Goal: Task Accomplishment & Management: Complete application form

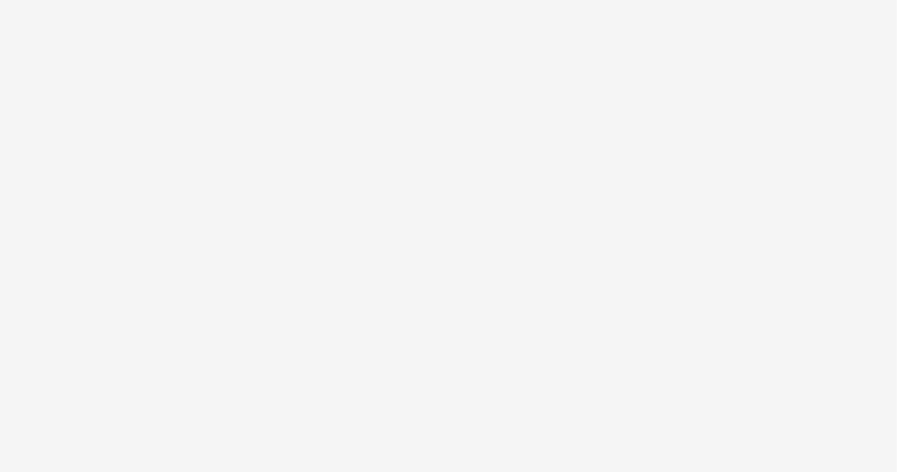
select select "9bcd8e0d-5764-4b89-88fe-b89ee02050ce"
select select "b9dae05b-e3f1-4ff2-954b-b373158465c4"
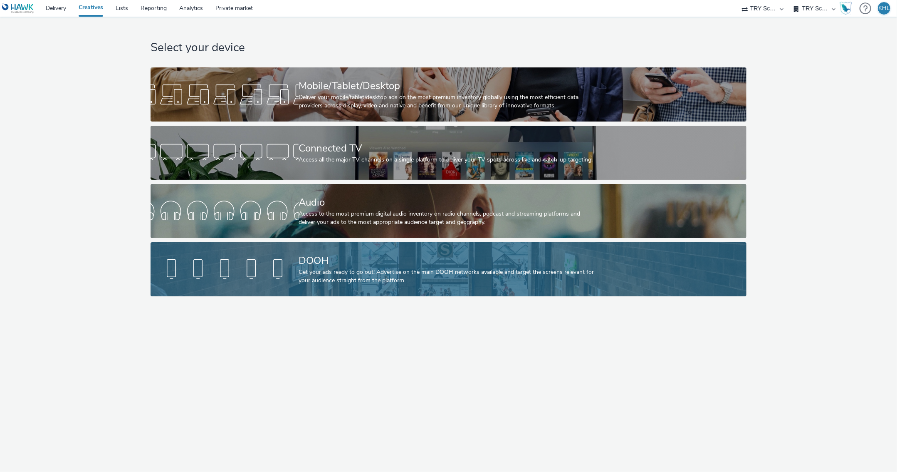
click at [280, 277] on div at bounding box center [225, 269] width 148 height 27
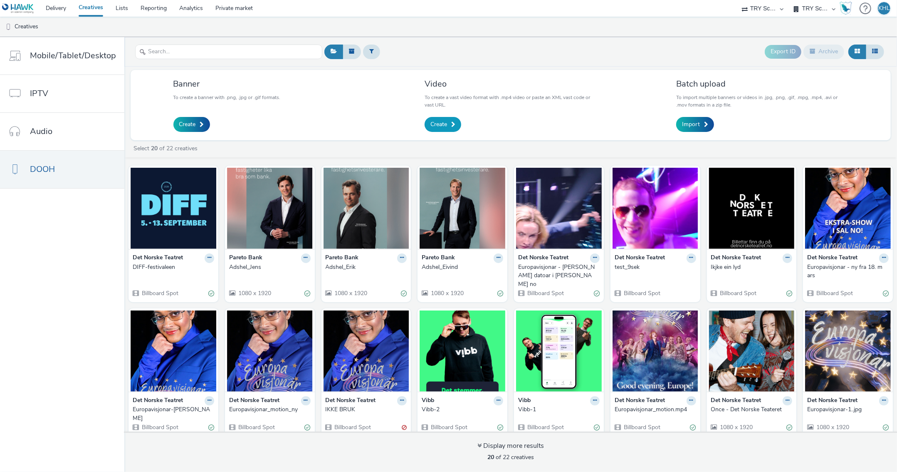
click at [432, 119] on link "Create" at bounding box center [443, 124] width 37 height 15
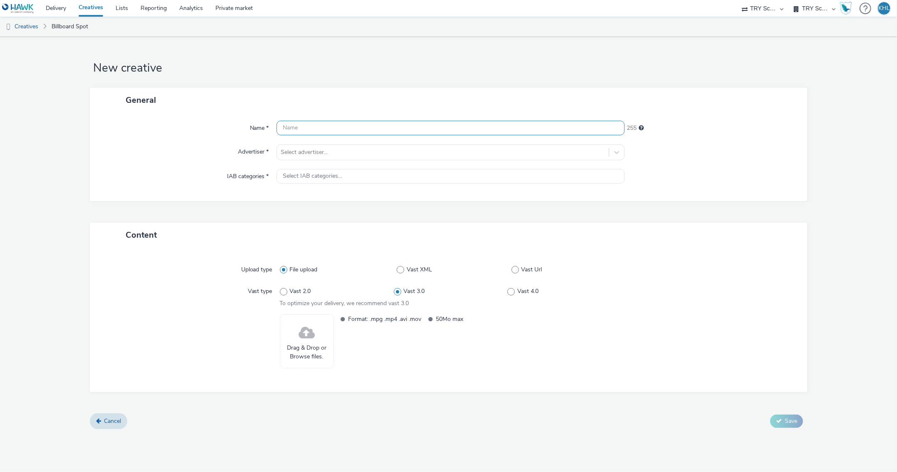
click at [334, 131] on input "text" at bounding box center [451, 128] width 348 height 15
type input "Skodespelet"
click at [323, 153] on div "Select advertiser..." at bounding box center [443, 152] width 324 height 8
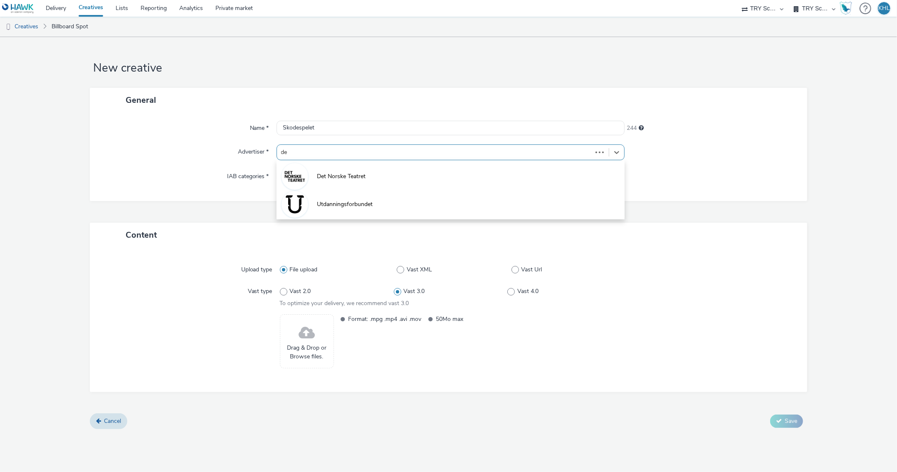
type input "det"
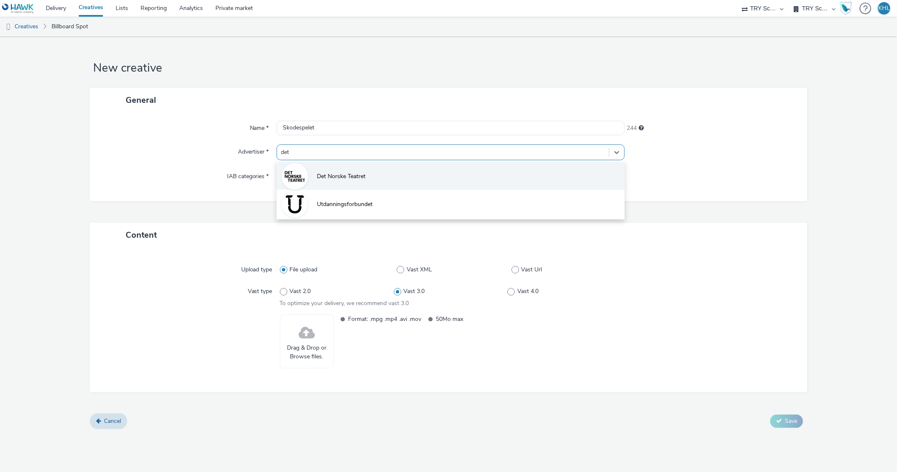
click at [325, 170] on li "Det Norske Teatret" at bounding box center [451, 176] width 348 height 28
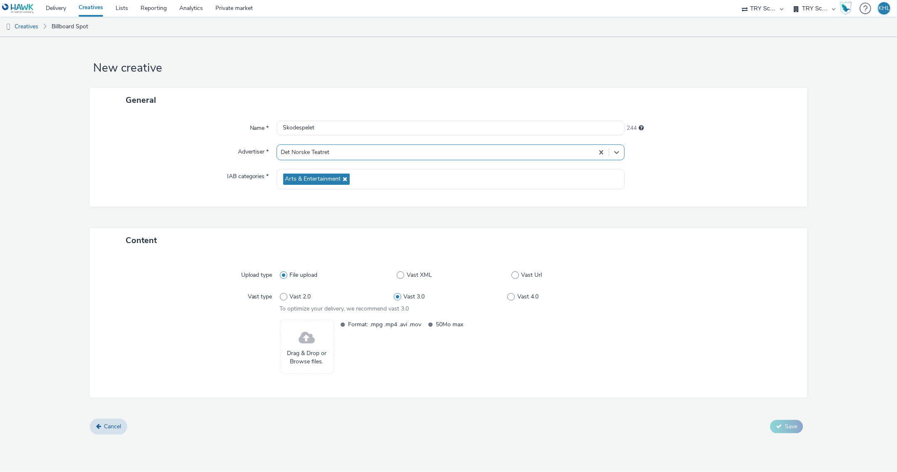
click at [311, 349] on span "Drag & Drop or Browse files." at bounding box center [306, 357] width 45 height 17
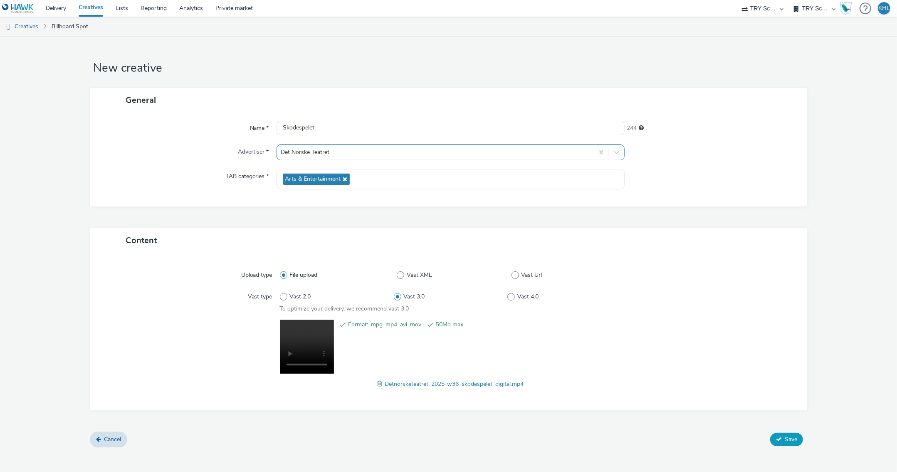
click at [782, 436] on icon at bounding box center [779, 439] width 6 height 6
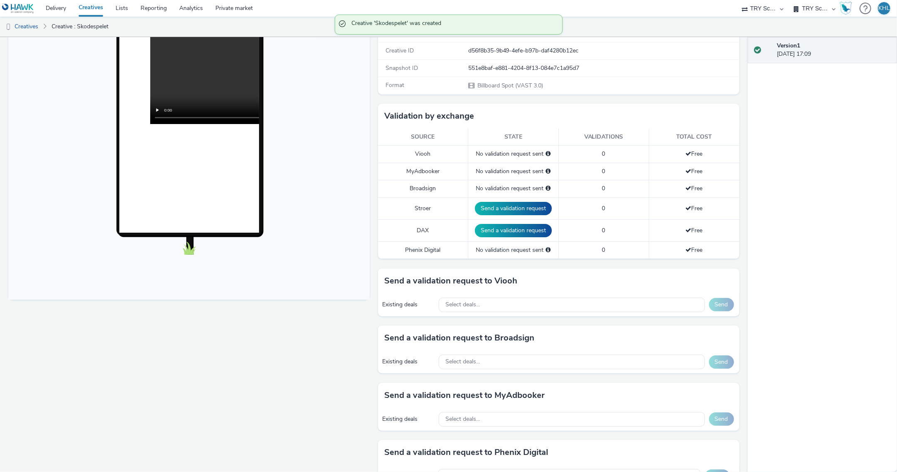
scroll to position [156, 0]
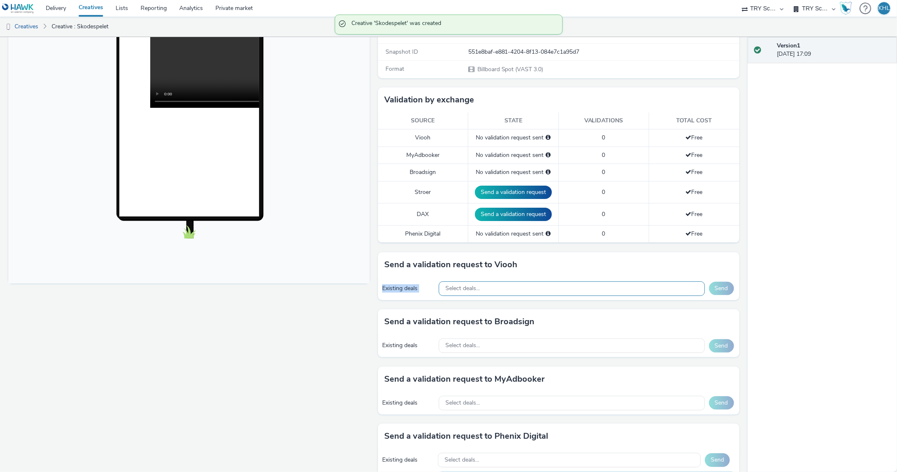
drag, startPoint x: 462, startPoint y: 274, endPoint x: 464, endPoint y: 282, distance: 8.6
click at [463, 276] on div "Send a validation request to Viooh Existing deals Select deals... Send" at bounding box center [558, 276] width 361 height 48
click at [466, 285] on span "Select deals..." at bounding box center [462, 288] width 35 height 7
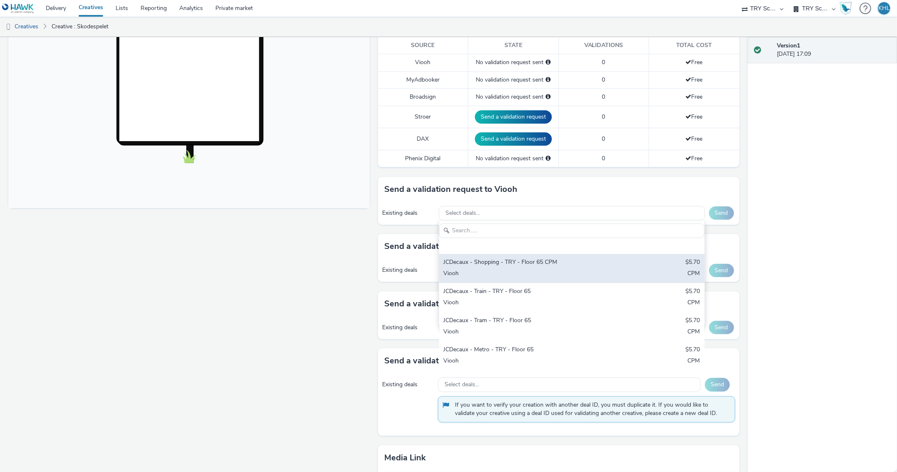
scroll to position [32, 0]
click at [541, 268] on div "Viooh" at bounding box center [528, 273] width 170 height 10
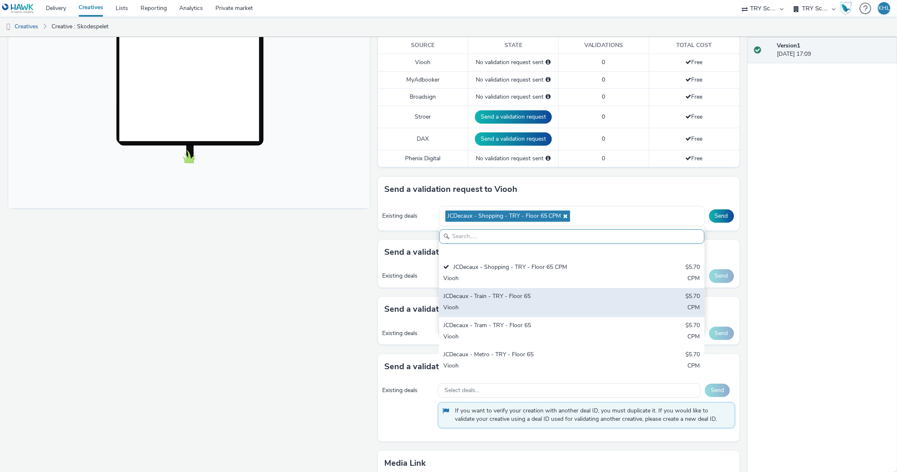
click at [494, 303] on div "Viooh" at bounding box center [528, 308] width 170 height 10
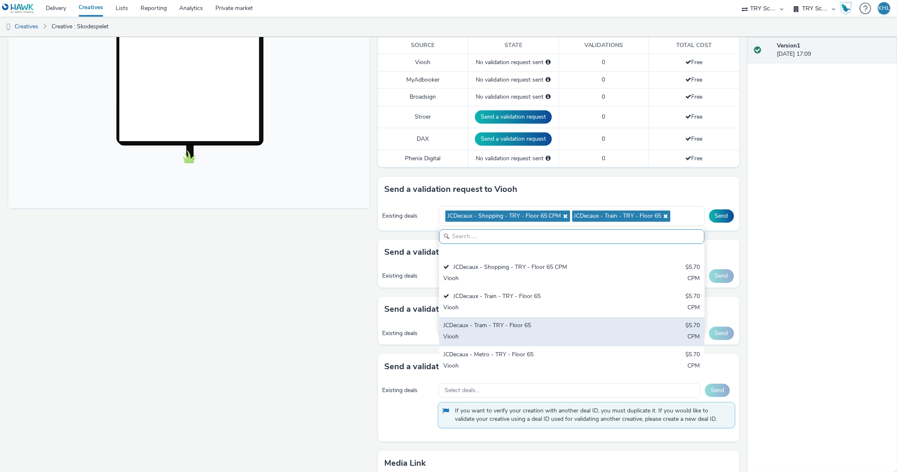
click at [496, 322] on div "JCDecaux - Tram - TRY - Floor 65" at bounding box center [528, 326] width 170 height 10
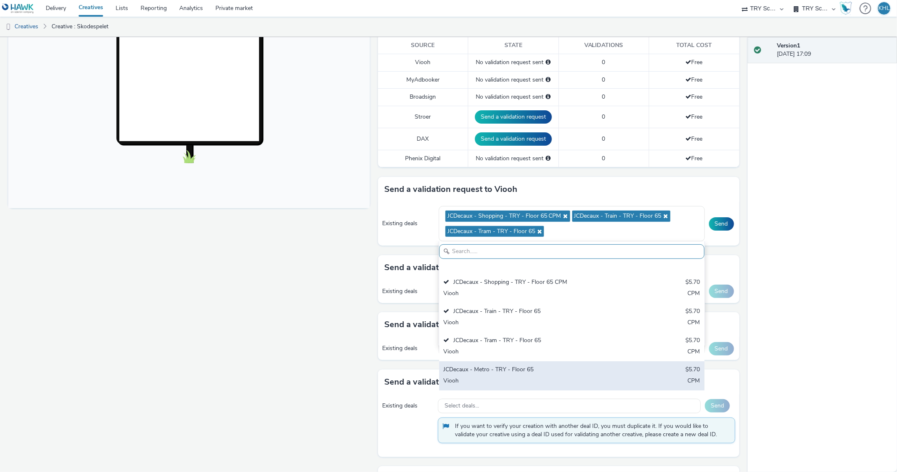
drag, startPoint x: 486, startPoint y: 365, endPoint x: 487, endPoint y: 358, distance: 6.7
click at [486, 365] on div "JCDecaux - Metro - TRY - Floor 65" at bounding box center [528, 370] width 170 height 10
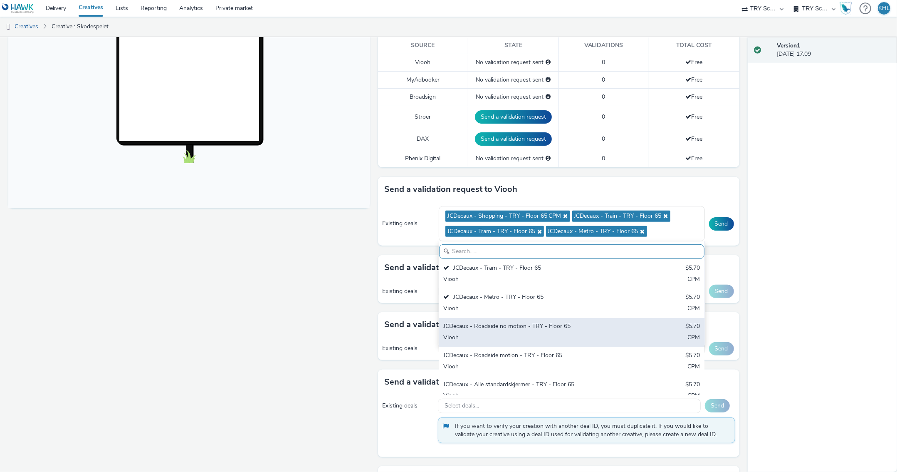
scroll to position [104, 0]
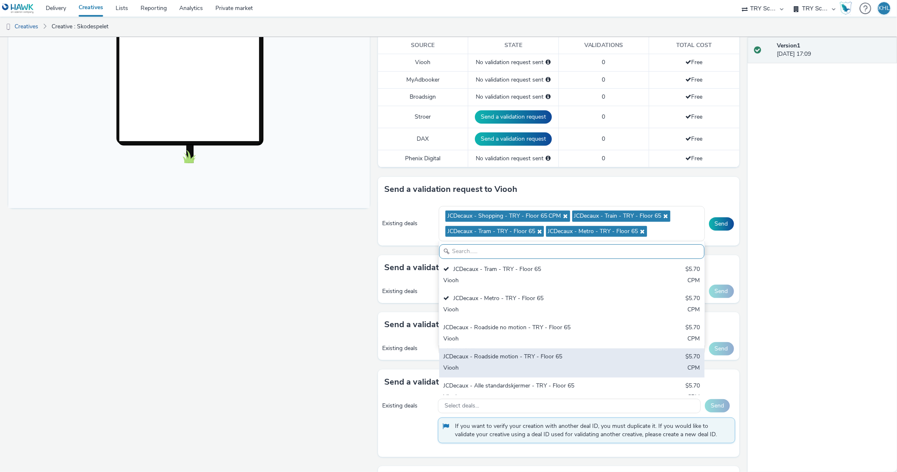
drag, startPoint x: 516, startPoint y: 362, endPoint x: 501, endPoint y: 362, distance: 15.4
click at [515, 363] on div "Viooh" at bounding box center [528, 368] width 170 height 10
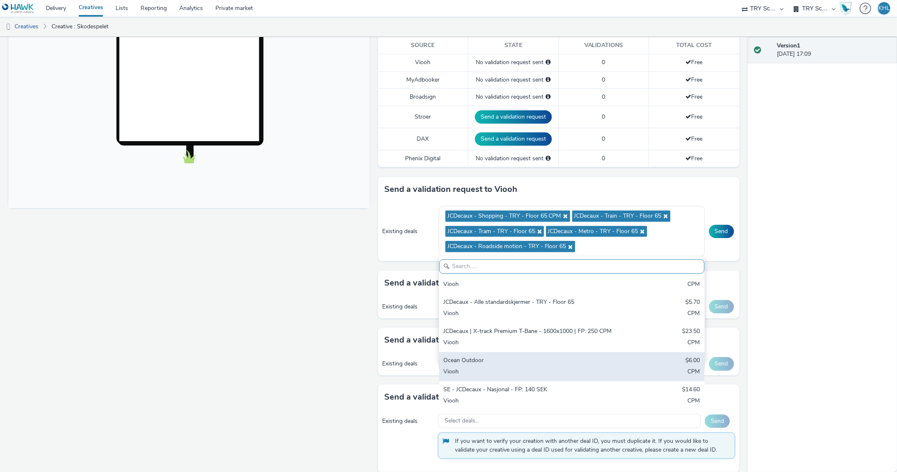
scroll to position [202, 0]
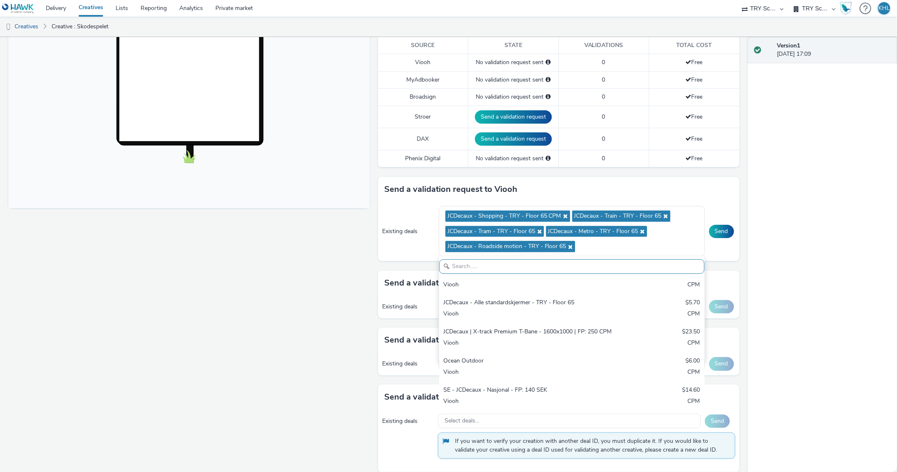
click at [363, 378] on div "Fullscreen" at bounding box center [191, 236] width 366 height 738
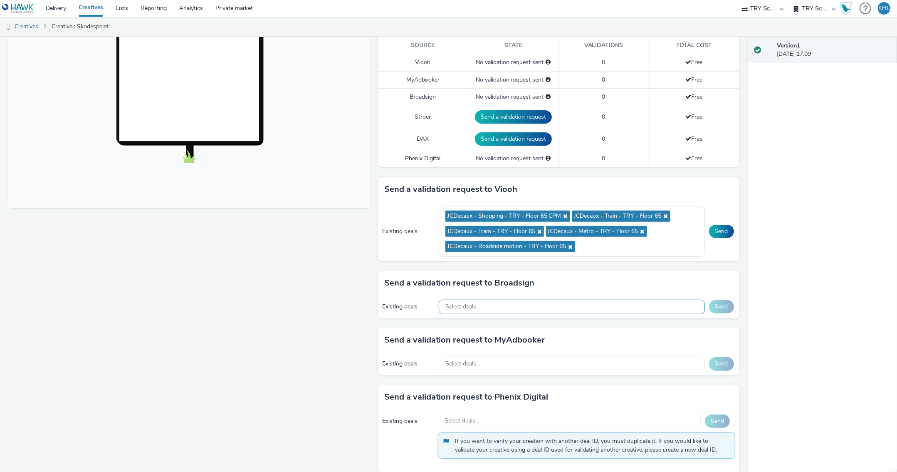
click at [483, 308] on div "Select deals..." at bounding box center [572, 306] width 266 height 15
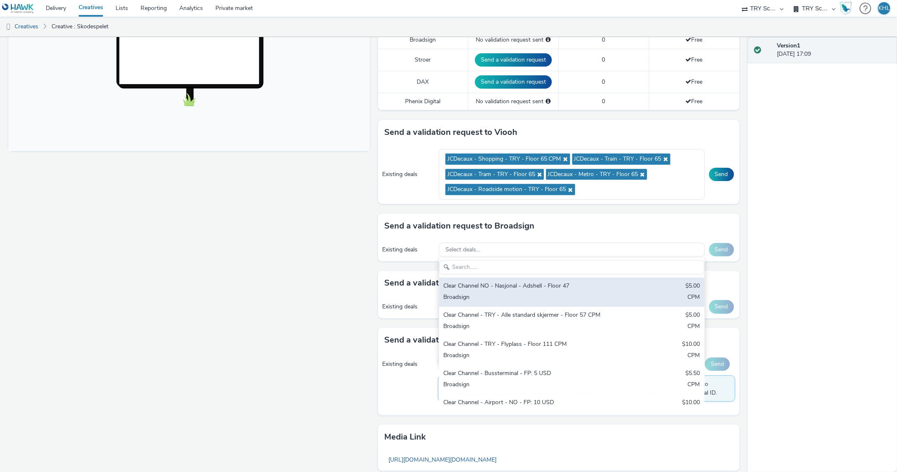
scroll to position [0, 0]
click at [555, 284] on div "Clear Channel NO - Nasjonal - Adshell - Floor 47" at bounding box center [528, 287] width 170 height 10
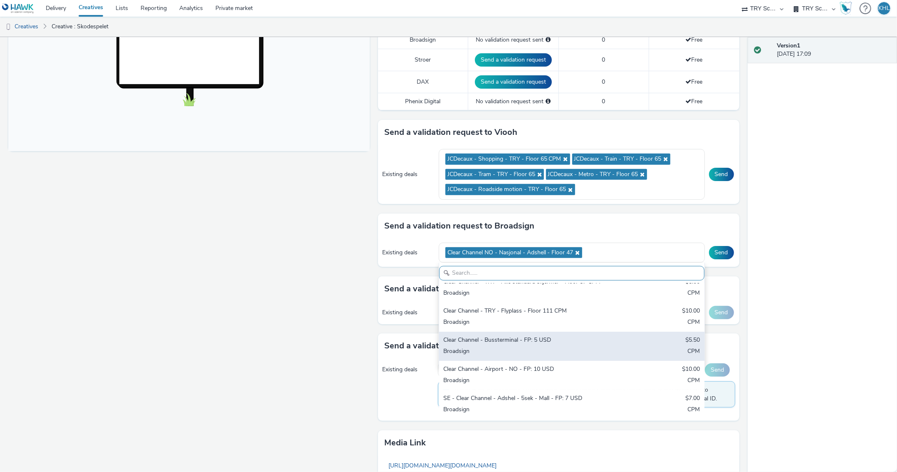
click at [511, 340] on div "Clear Channel - Bussterminal - FP: 5 USD" at bounding box center [528, 341] width 170 height 10
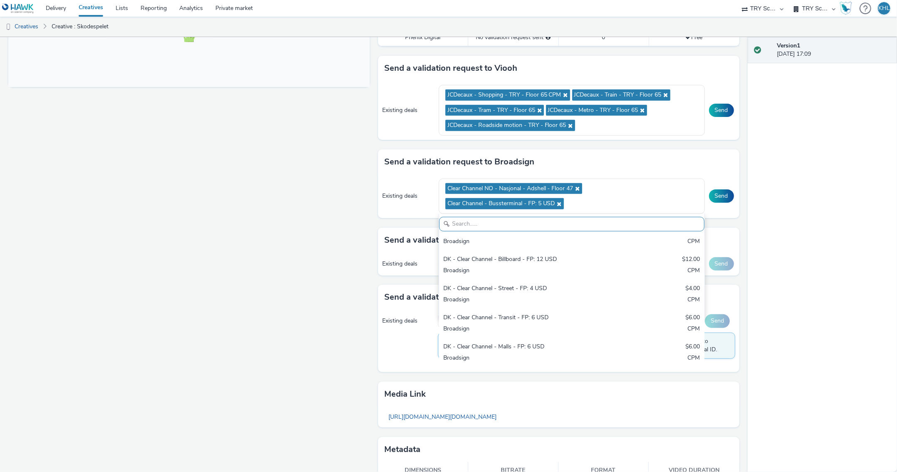
scroll to position [356, 0]
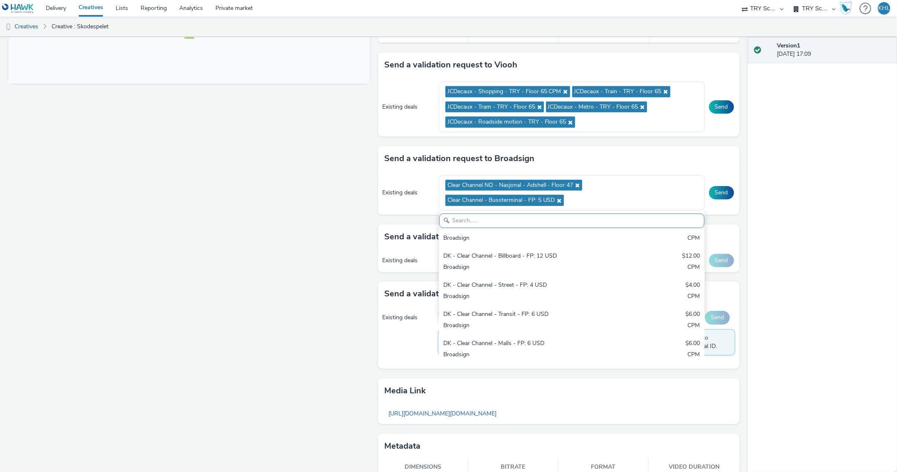
drag, startPoint x: 269, startPoint y: 370, endPoint x: 267, endPoint y: 365, distance: 5.2
click at [268, 367] on div "Fullscreen" at bounding box center [191, 122] width 366 height 759
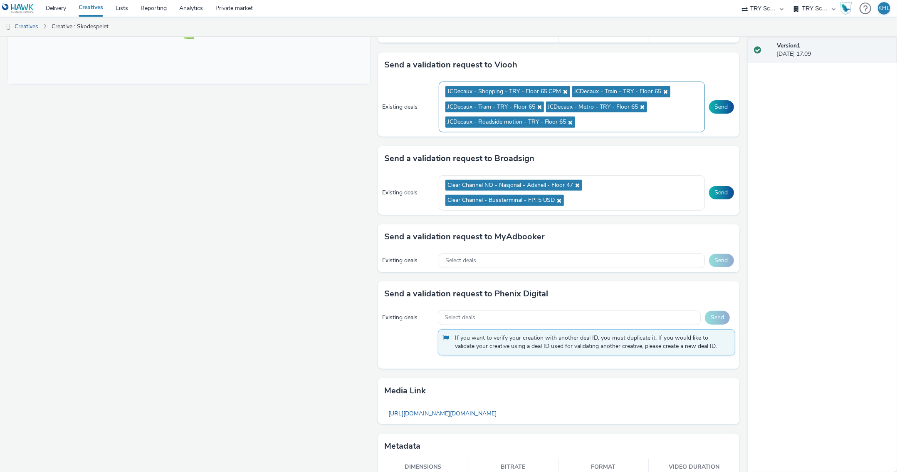
click at [614, 116] on ul "JCDecaux - Shopping - TRY - Floor 65 CPM JCDecaux - Train - TRY - Floor 65 JCDe…" at bounding box center [571, 107] width 253 height 46
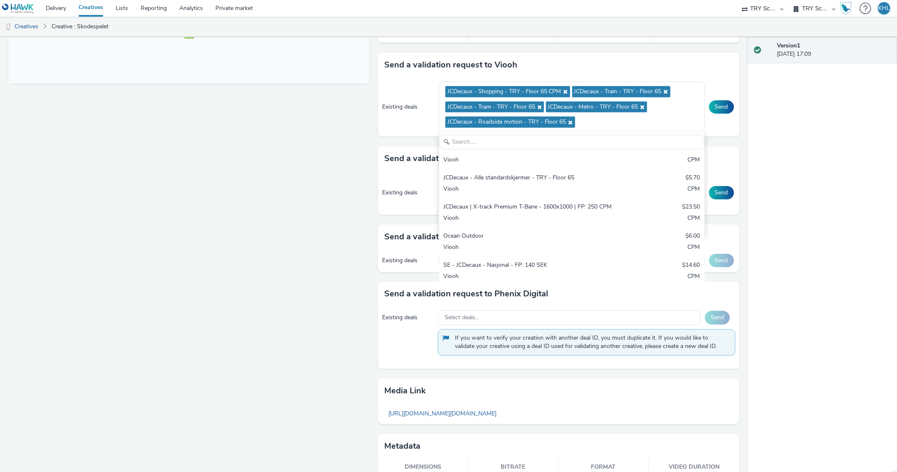
scroll to position [202, 0]
click at [284, 227] on div "Fullscreen" at bounding box center [191, 122] width 366 height 759
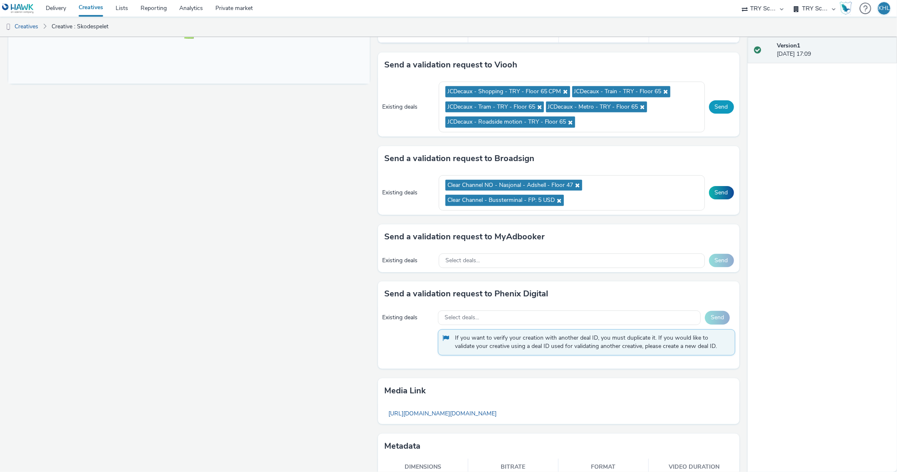
click at [728, 109] on button "Send" at bounding box center [721, 106] width 25 height 13
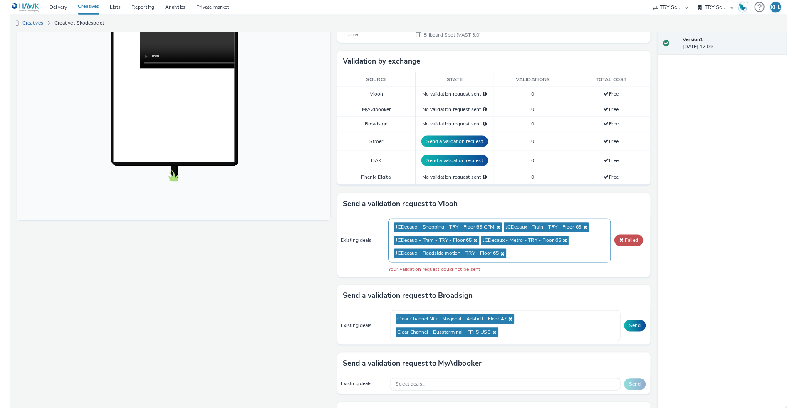
scroll to position [183, 0]
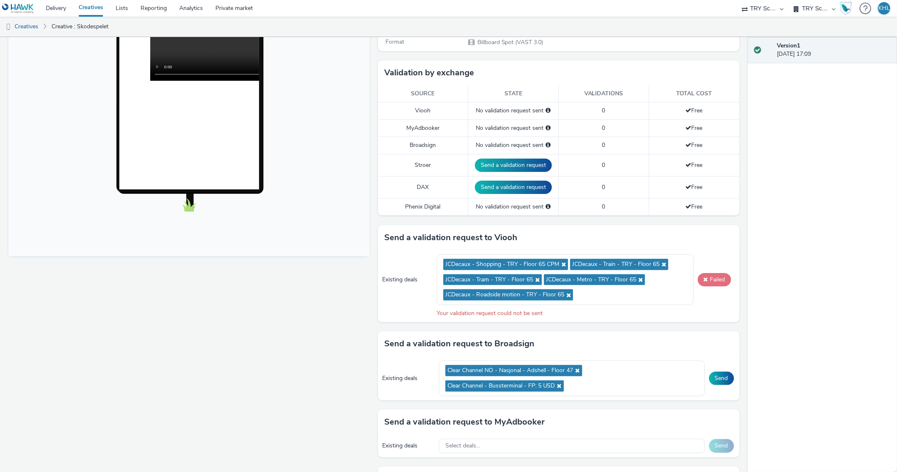
click at [714, 280] on button "Failed" at bounding box center [714, 279] width 33 height 13
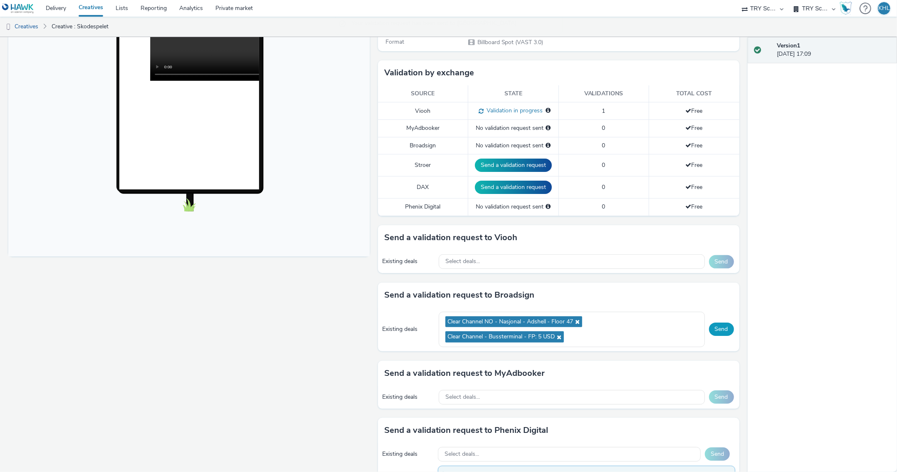
click at [724, 331] on button "Send" at bounding box center [721, 328] width 25 height 13
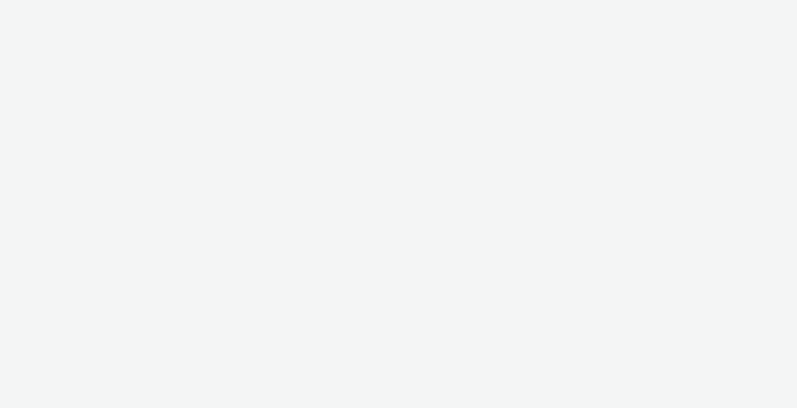
select select "c2295f28-7c96-446f-b279-53c23ee2b854"
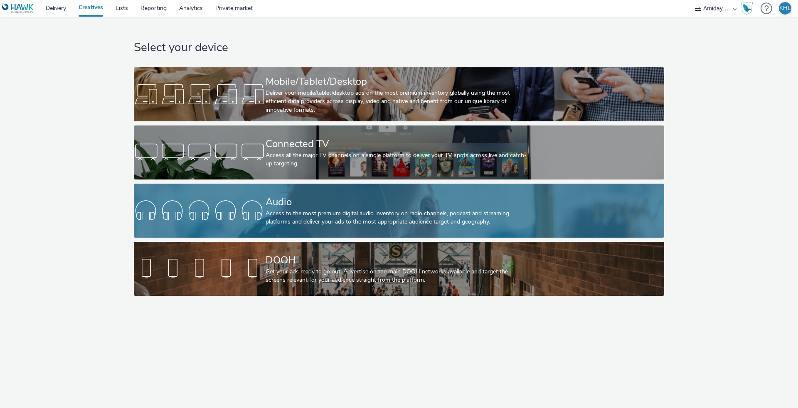
click at [264, 205] on div at bounding box center [200, 211] width 132 height 27
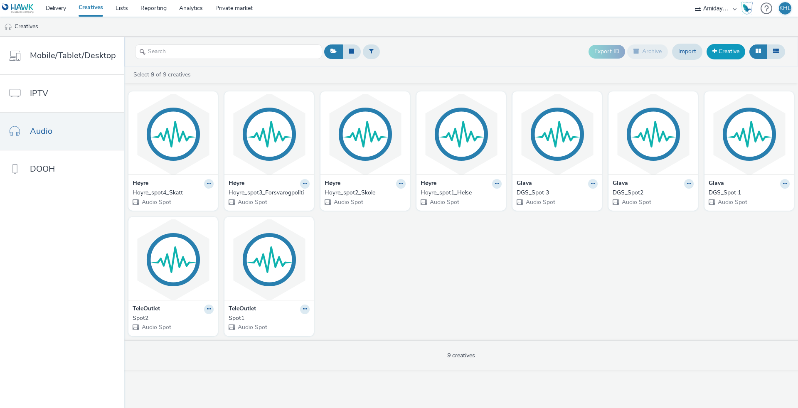
click at [730, 50] on link "Creative" at bounding box center [726, 51] width 39 height 15
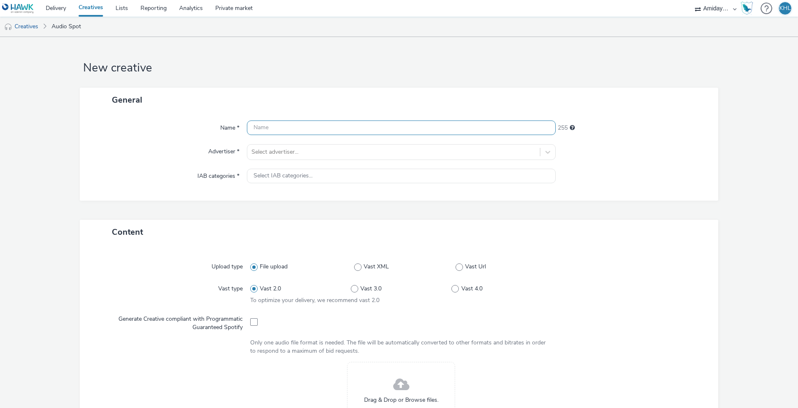
click at [307, 133] on input "text" at bounding box center [401, 128] width 309 height 15
type input "Ola_podkast_Oslo"
click at [288, 143] on div "Name * Ola_podkast_Oslo 239 Advertiser * Select advertiser... IAB categories * …" at bounding box center [399, 156] width 639 height 89
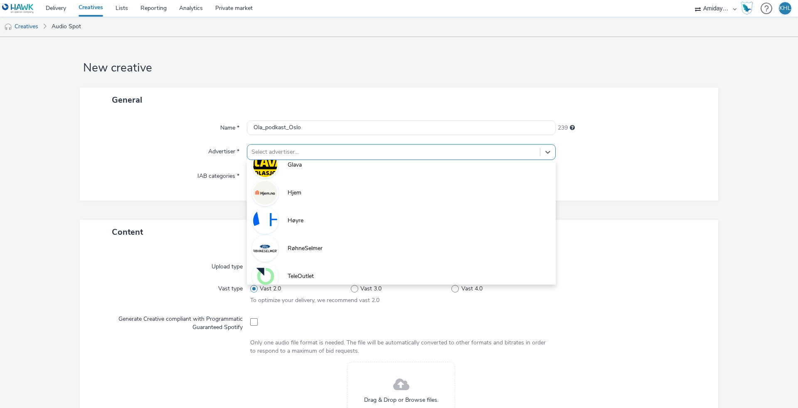
scroll to position [101, 0]
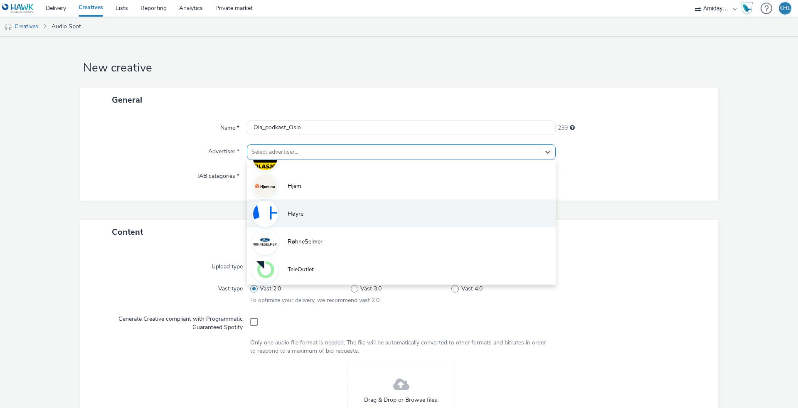
click at [299, 220] on li "Høyre" at bounding box center [401, 214] width 309 height 28
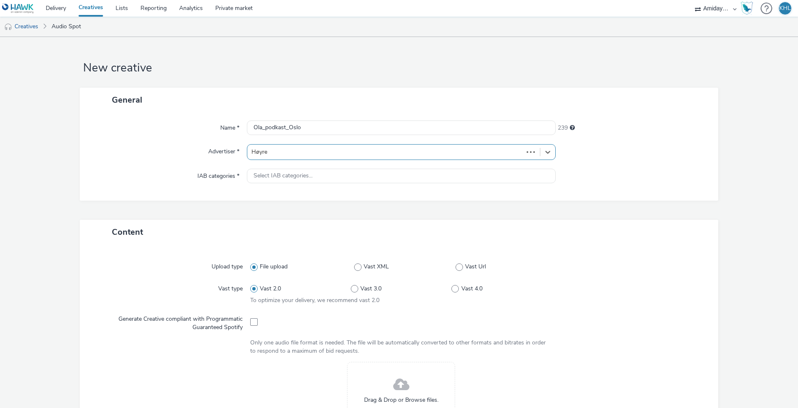
type input "http://hoyre.no"
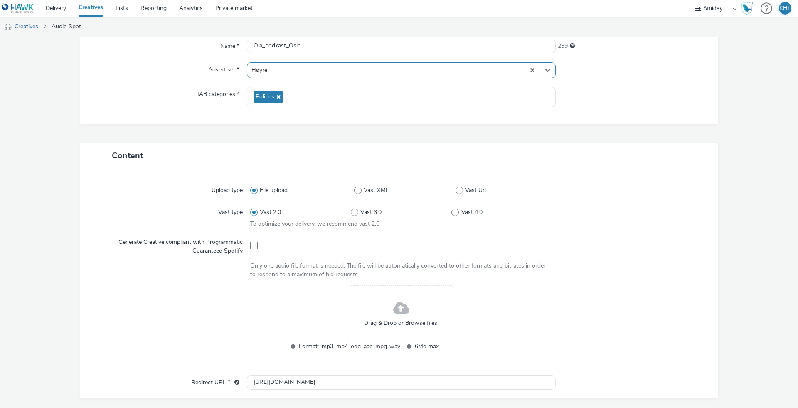
scroll to position [86, 0]
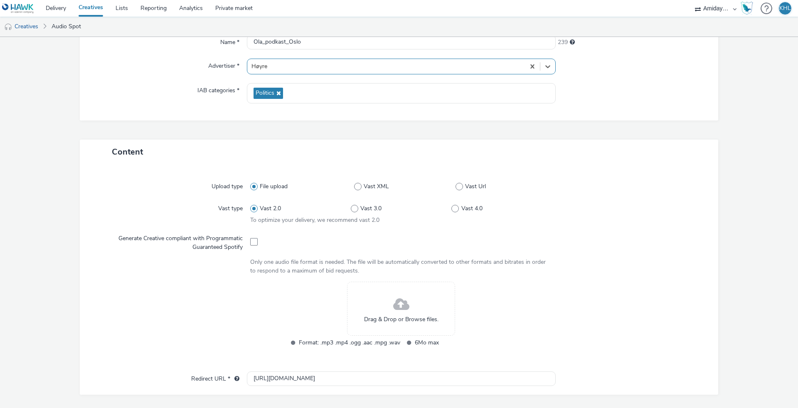
click at [399, 300] on span at bounding box center [401, 305] width 16 height 22
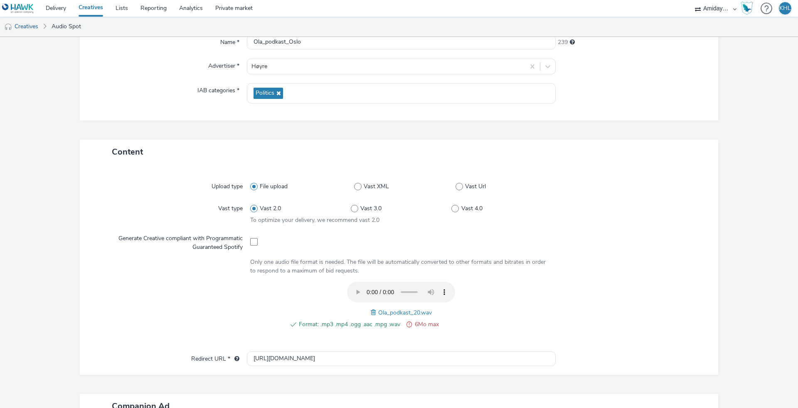
click at [410, 321] on span at bounding box center [409, 325] width 5 height 10
drag, startPoint x: 413, startPoint y: 320, endPoint x: 446, endPoint y: 320, distance: 32.4
click at [446, 320] on li "6Mo max" at bounding box center [460, 325] width 114 height 10
copy span "6Mo max"
click at [464, 322] on span "6Mo max" at bounding box center [465, 325] width 101 height 10
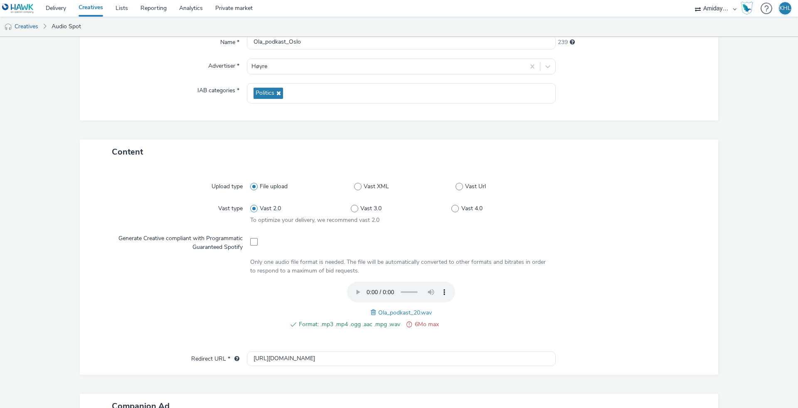
click at [373, 309] on span at bounding box center [374, 312] width 7 height 9
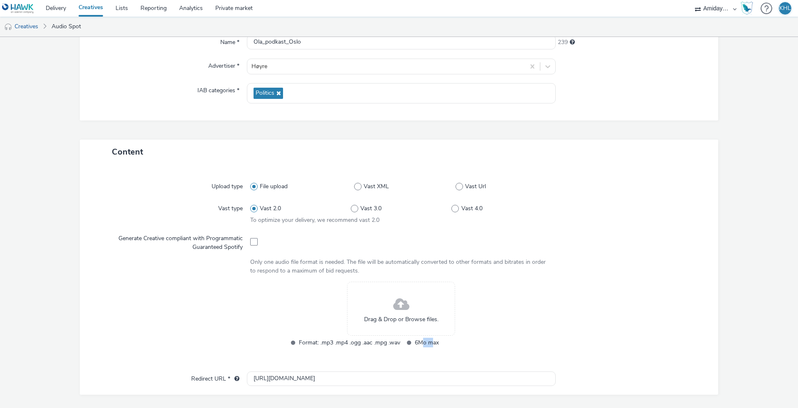
drag, startPoint x: 423, startPoint y: 340, endPoint x: 434, endPoint y: 341, distance: 11.3
click at [434, 341] on span "6Mo max" at bounding box center [465, 343] width 101 height 10
click at [453, 341] on span "6Mo max" at bounding box center [465, 343] width 101 height 10
click at [408, 341] on span at bounding box center [409, 343] width 5 height 10
click at [426, 341] on span "6Mo max" at bounding box center [465, 343] width 101 height 10
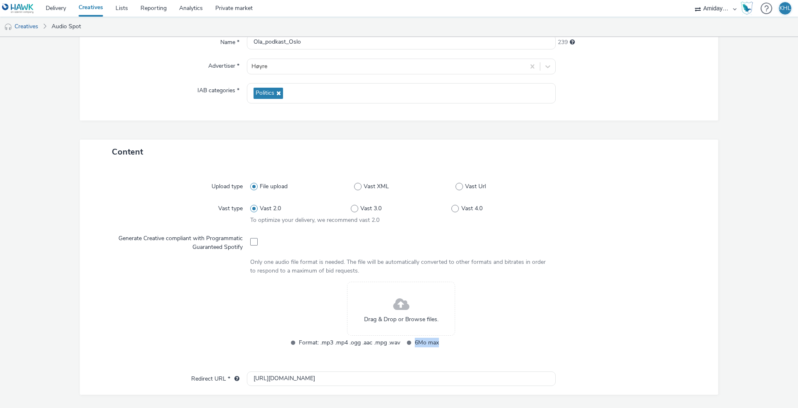
drag, startPoint x: 448, startPoint y: 342, endPoint x: 413, endPoint y: 342, distance: 34.9
click at [413, 342] on li "6Mo max" at bounding box center [460, 343] width 114 height 10
click at [499, 345] on div "Format: .mp3 .mp4 .ogg .aac .mpg .wav 6Mo max" at bounding box center [402, 347] width 230 height 18
click at [407, 339] on span at bounding box center [409, 343] width 5 height 10
drag, startPoint x: 446, startPoint y: 345, endPoint x: 410, endPoint y: 340, distance: 36.5
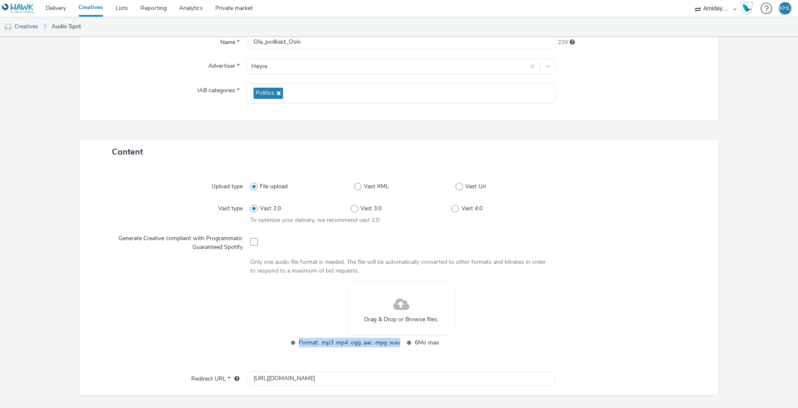
click at [410, 340] on div "Format: .mp3 .mp4 .ogg .aac .mpg .wav 6Mo max" at bounding box center [402, 347] width 230 height 18
copy li "Format: .mp3 .mp4 .ogg .aac .mpg .wav"
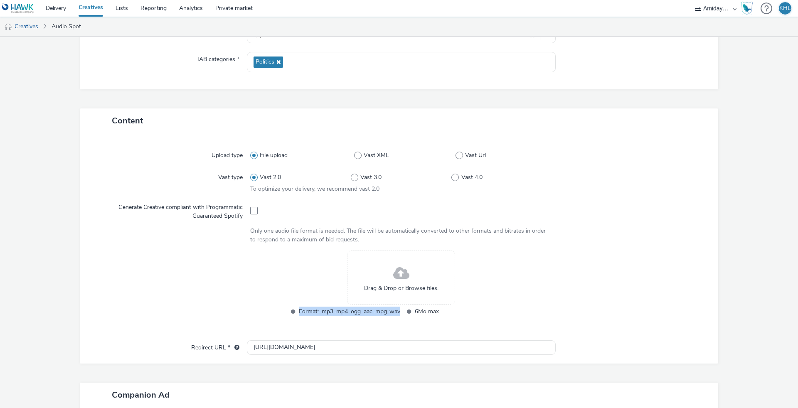
scroll to position [141, 0]
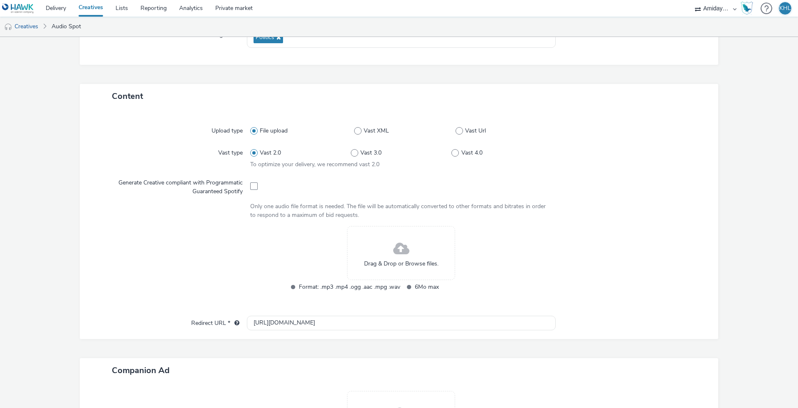
click at [404, 253] on span at bounding box center [401, 249] width 16 height 22
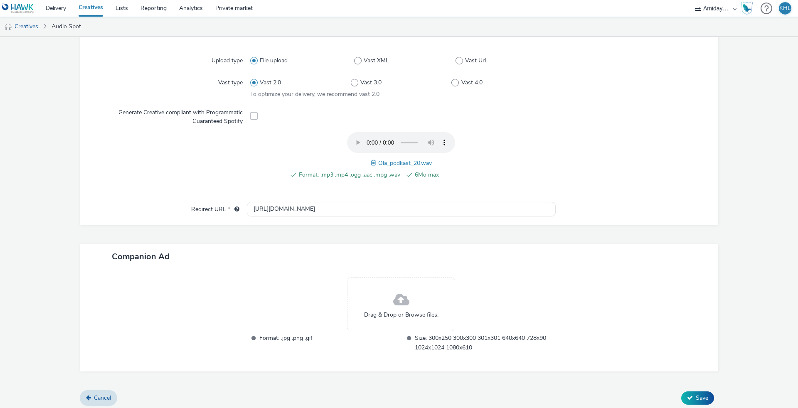
scroll to position [211, 0]
click at [695, 395] on button "Save" at bounding box center [698, 398] width 33 height 13
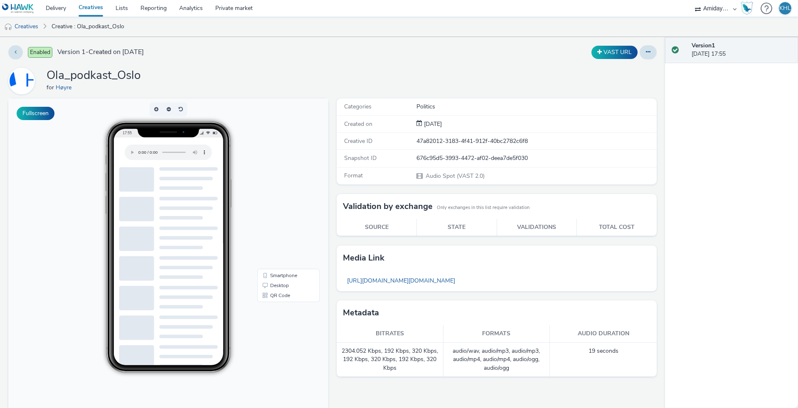
click at [140, 149] on audio at bounding box center [168, 153] width 87 height 16
click at [652, 52] on button at bounding box center [648, 52] width 17 height 14
click at [627, 72] on link "Edit" at bounding box center [626, 69] width 62 height 17
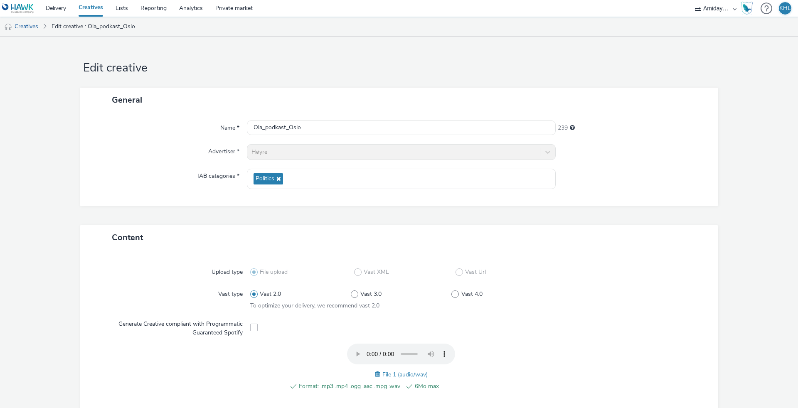
click at [104, 7] on link "Creatives" at bounding box center [90, 8] width 37 height 17
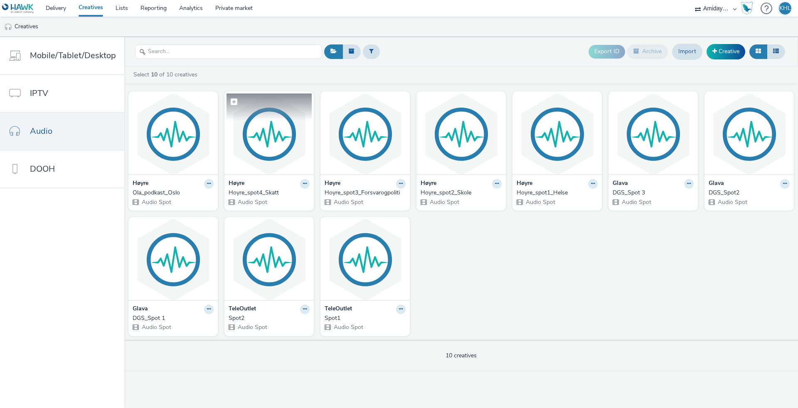
click at [281, 138] on img at bounding box center [269, 134] width 85 height 81
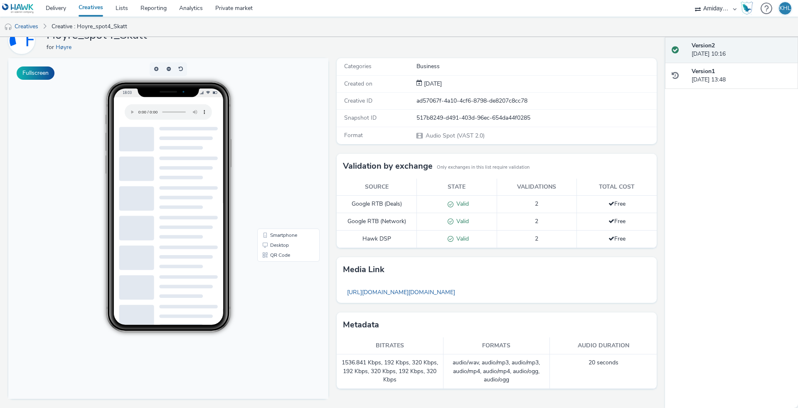
scroll to position [40, 0]
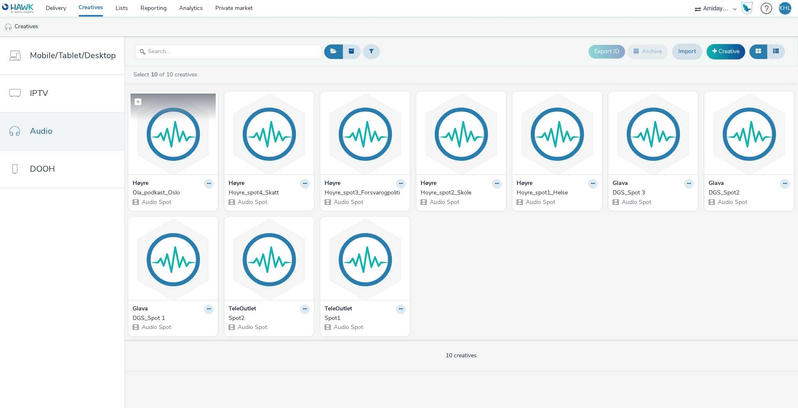
click at [199, 148] on img at bounding box center [173, 134] width 85 height 81
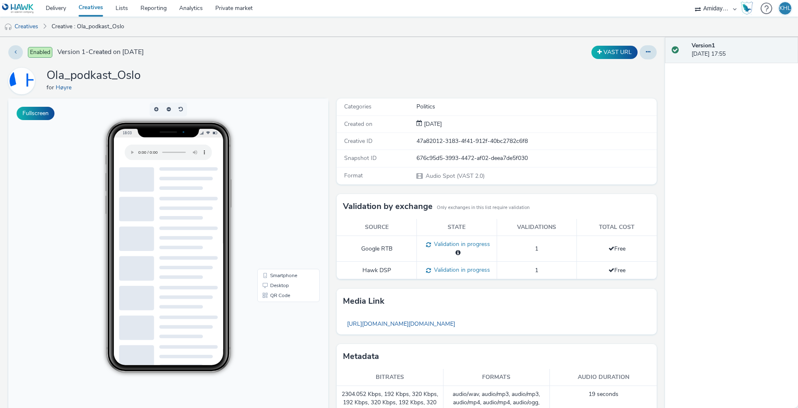
click at [138, 149] on audio at bounding box center [168, 153] width 87 height 16
click at [98, 6] on link "Creatives" at bounding box center [90, 8] width 37 height 17
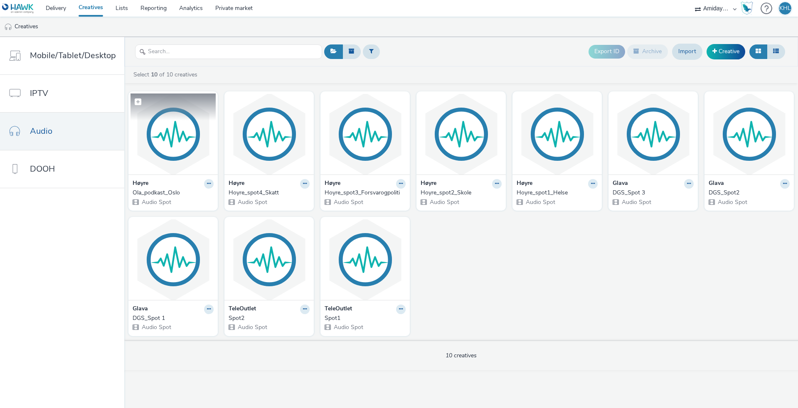
click at [183, 152] on img at bounding box center [173, 134] width 85 height 81
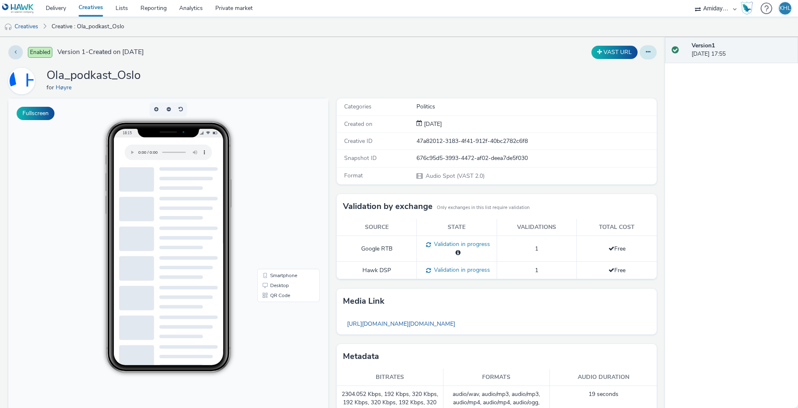
click at [649, 54] on icon at bounding box center [648, 52] width 5 height 6
click at [631, 70] on link "Edit" at bounding box center [626, 69] width 62 height 17
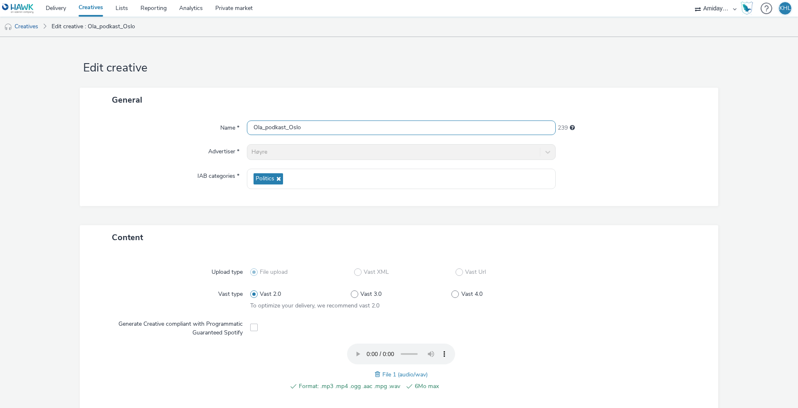
click at [318, 124] on input "Ola_podkast_Oslo" at bounding box center [401, 128] width 309 height 15
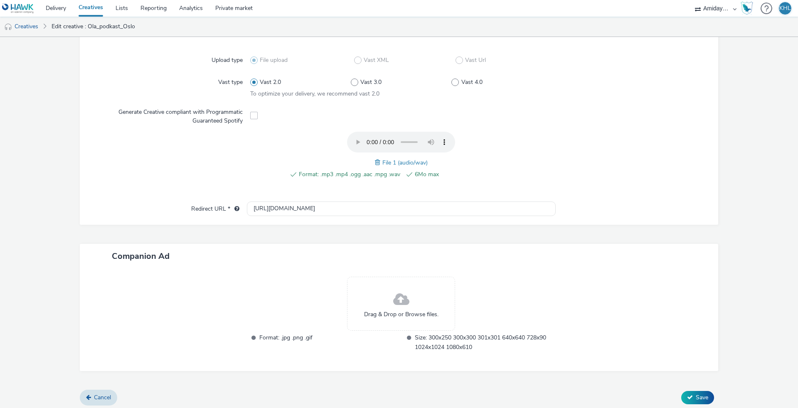
scroll to position [211, 0]
type input "Ola_podkast_Oslo_kort"
click at [711, 392] on button "Save" at bounding box center [698, 398] width 33 height 13
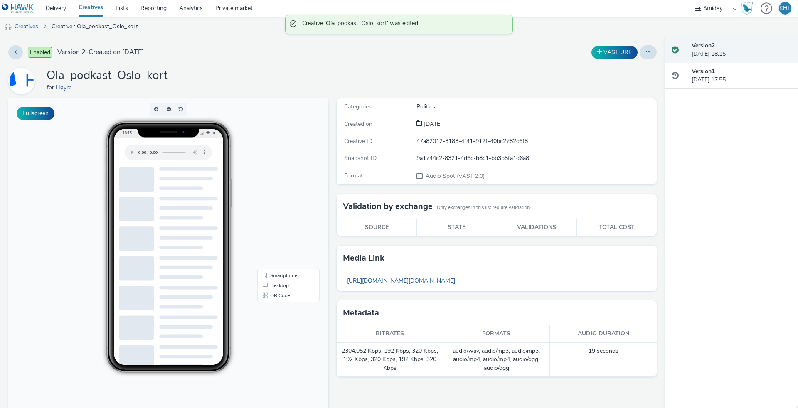
click at [96, 8] on link "Creatives" at bounding box center [90, 8] width 37 height 17
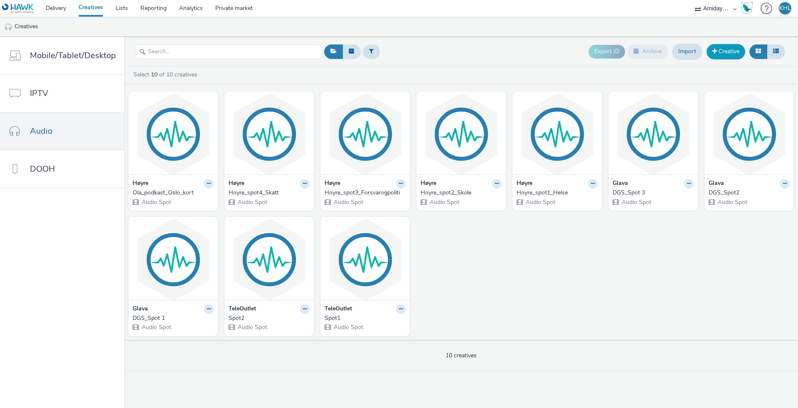
click at [734, 49] on link "Creative" at bounding box center [726, 51] width 39 height 15
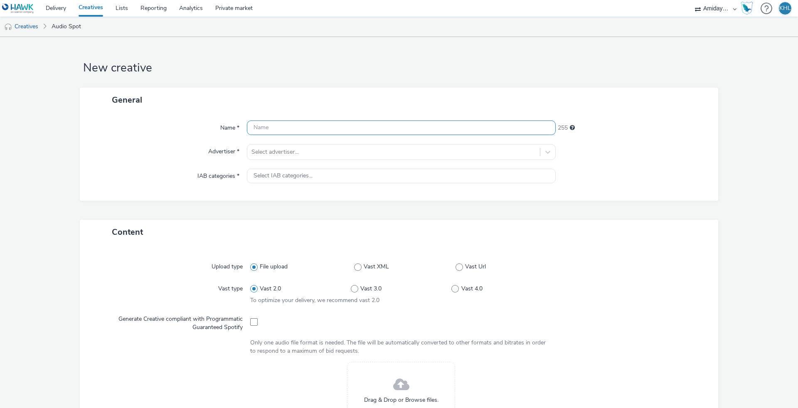
click at [385, 132] on input "text" at bounding box center [401, 128] width 309 height 15
type input "Ola_Podkast_Oslo_Lang"
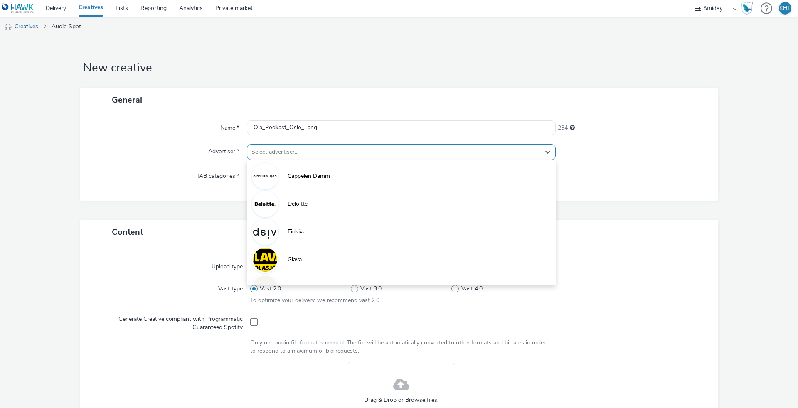
click at [376, 151] on div at bounding box center [394, 152] width 284 height 10
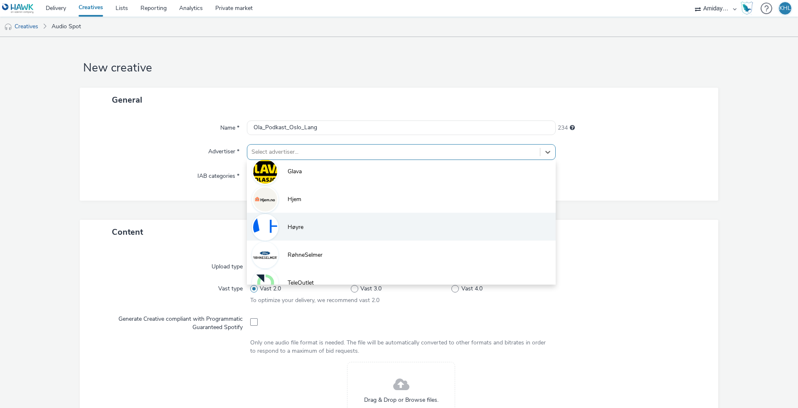
click at [303, 225] on li "Høyre" at bounding box center [401, 227] width 309 height 28
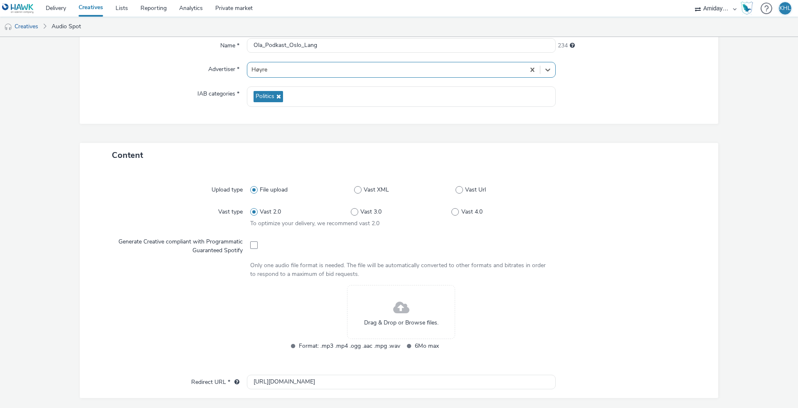
scroll to position [97, 0]
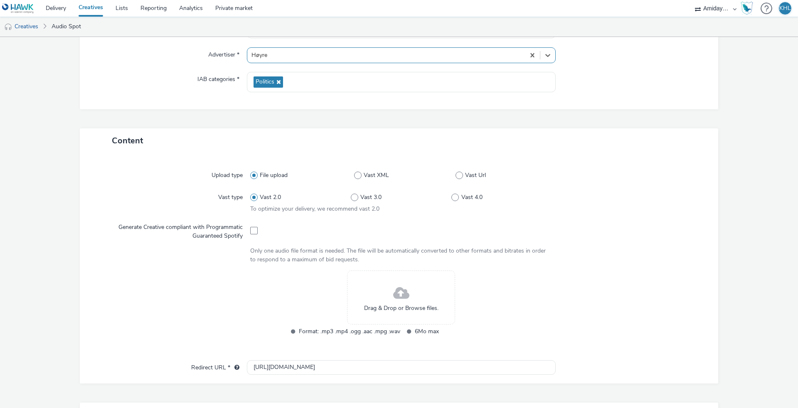
click at [394, 292] on span at bounding box center [401, 294] width 16 height 22
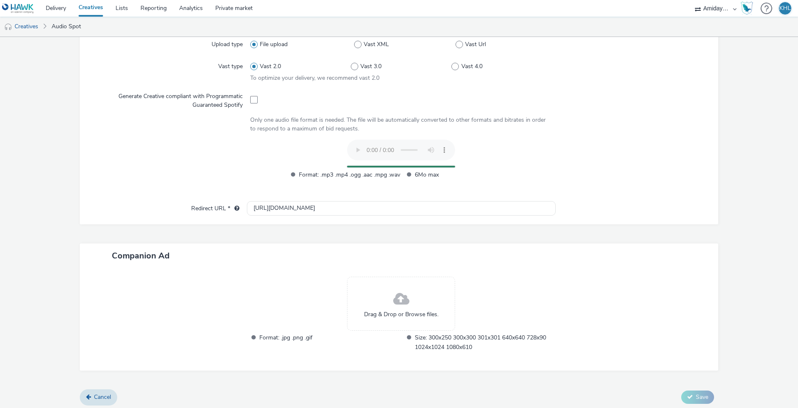
scroll to position [227, 0]
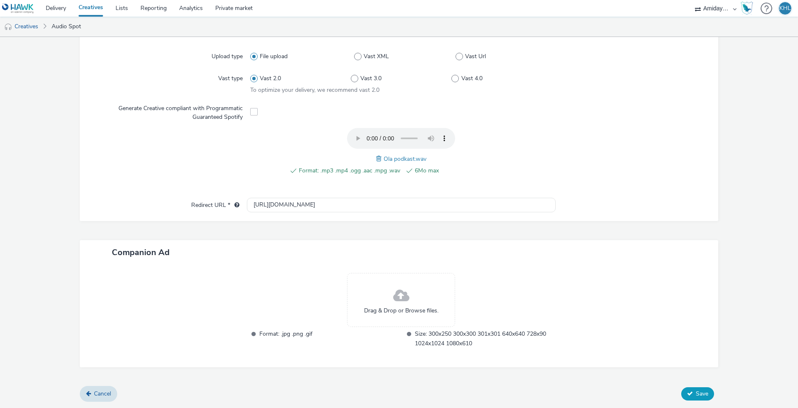
click at [694, 388] on button "Save" at bounding box center [698, 394] width 33 height 13
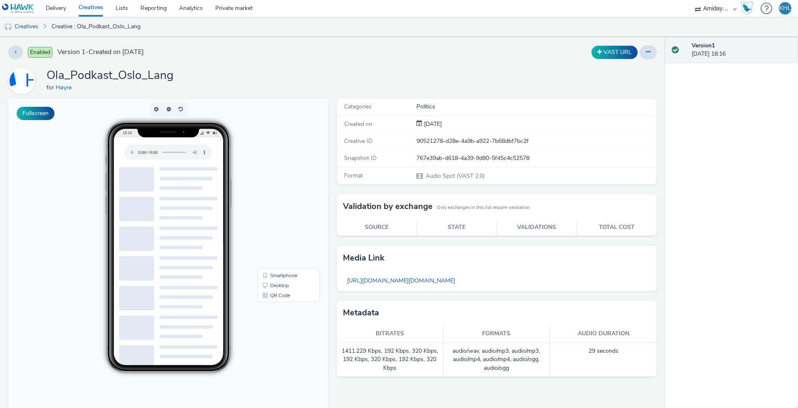
click at [141, 149] on audio at bounding box center [168, 153] width 87 height 16
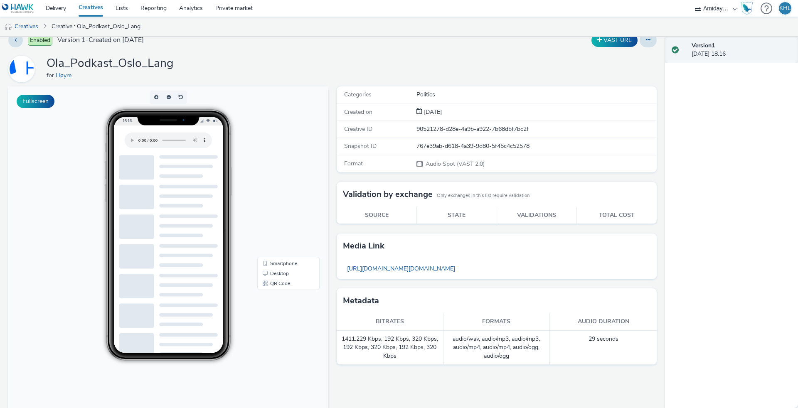
scroll to position [12, 0]
click at [52, 12] on link "Delivery" at bounding box center [56, 8] width 33 height 17
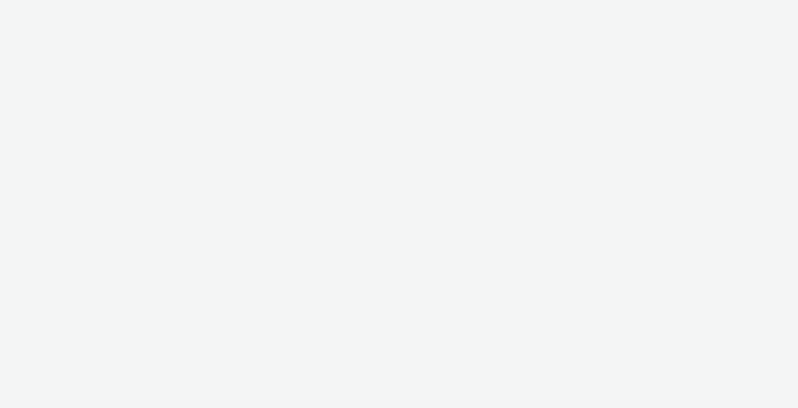
select select "9bcd8e0d-5764-4b89-88fe-b89ee02050ce"
select select "b9dae05b-e3f1-4ff2-954b-b373158465c4"
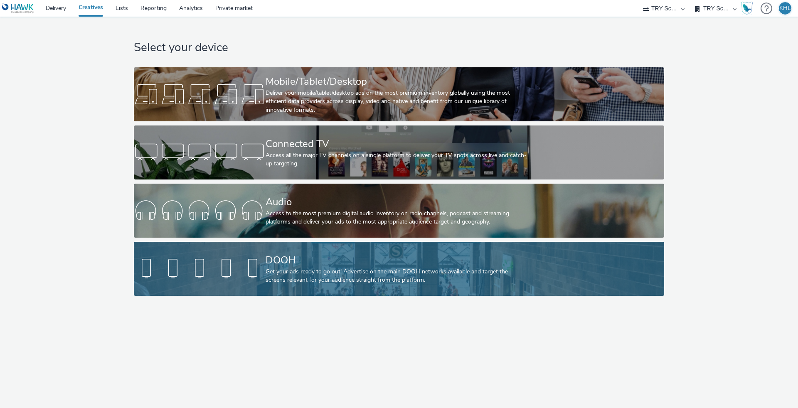
click at [275, 269] on div "Get your ads ready to go out! Advertise on the main DOOH networks available and…" at bounding box center [398, 276] width 264 height 17
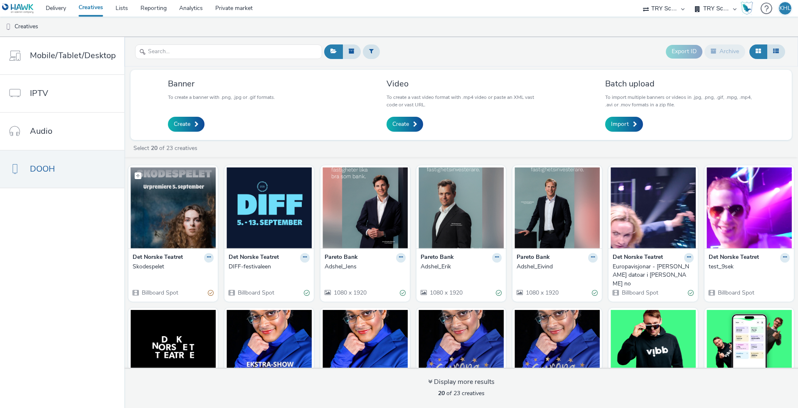
click at [176, 215] on img at bounding box center [173, 208] width 85 height 81
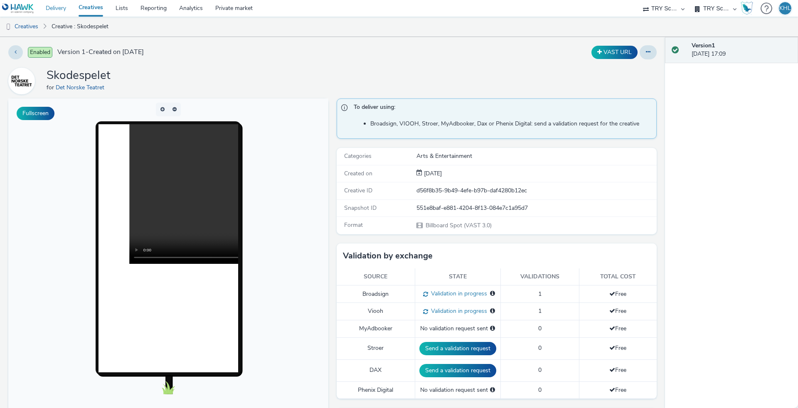
click at [60, 8] on link "Delivery" at bounding box center [56, 8] width 33 height 17
